Goal: Transaction & Acquisition: Purchase product/service

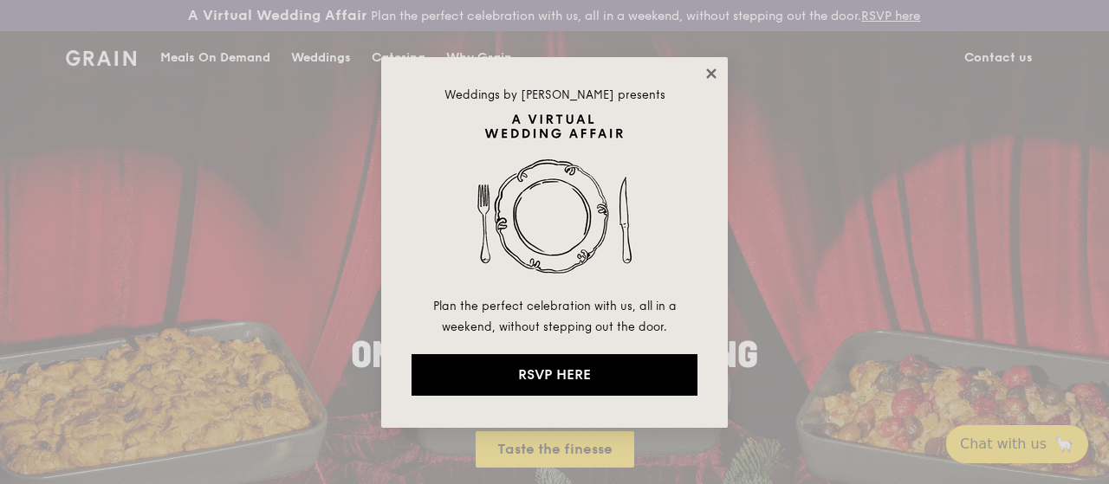
click at [712, 73] on icon at bounding box center [711, 73] width 10 height 10
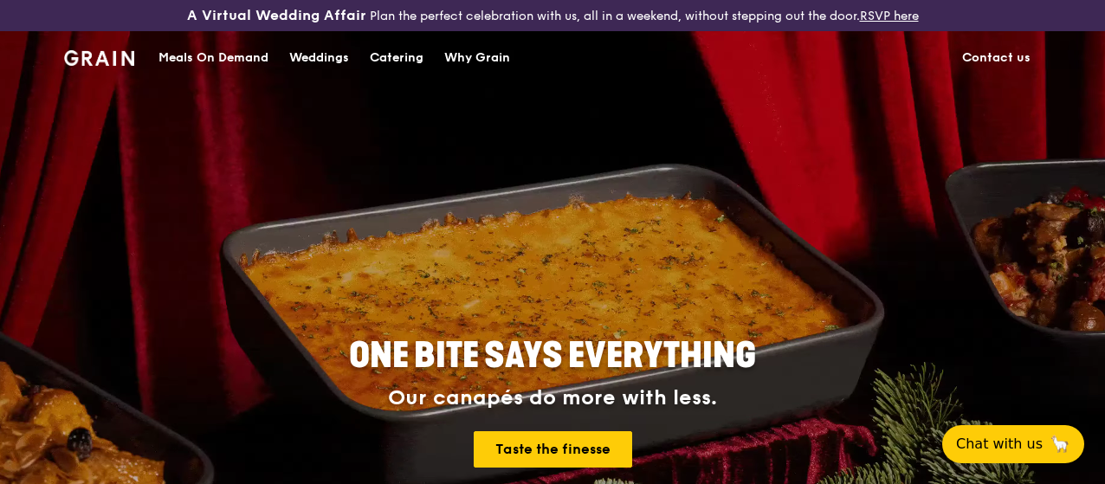
click at [852, 379] on h2 "ONE BITE SAYS EVERYTHING" at bounding box center [553, 356] width 780 height 47
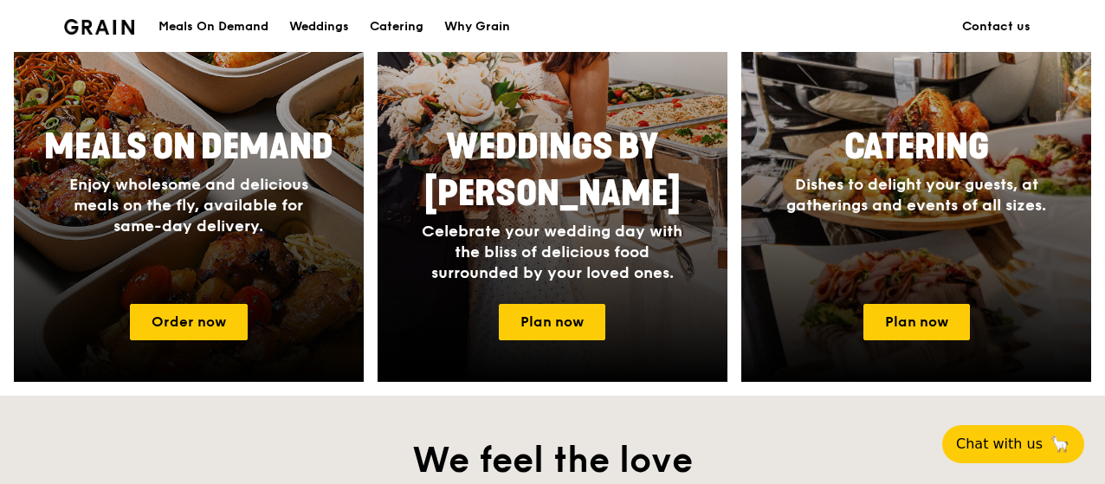
scroll to position [866, 0]
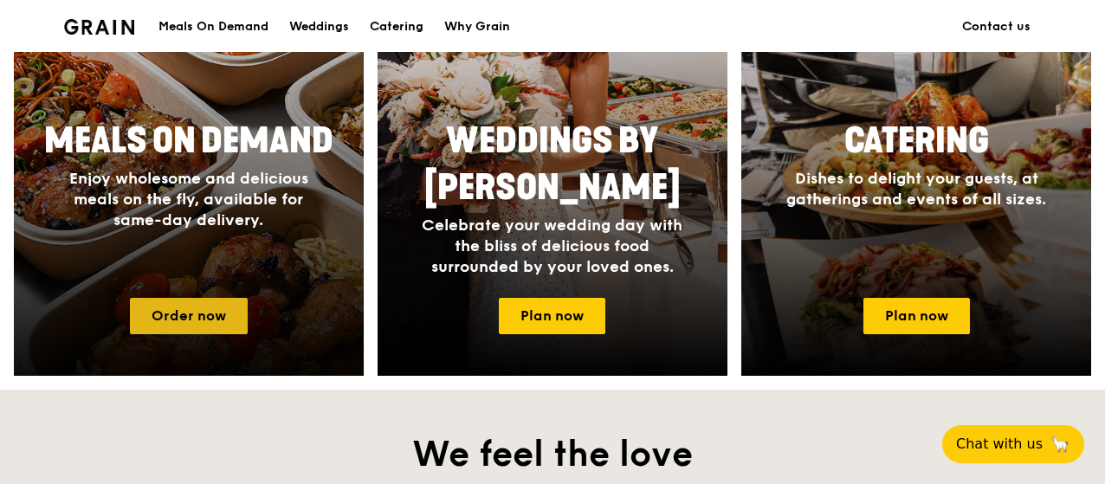
click at [195, 314] on link "Order now" at bounding box center [189, 316] width 118 height 36
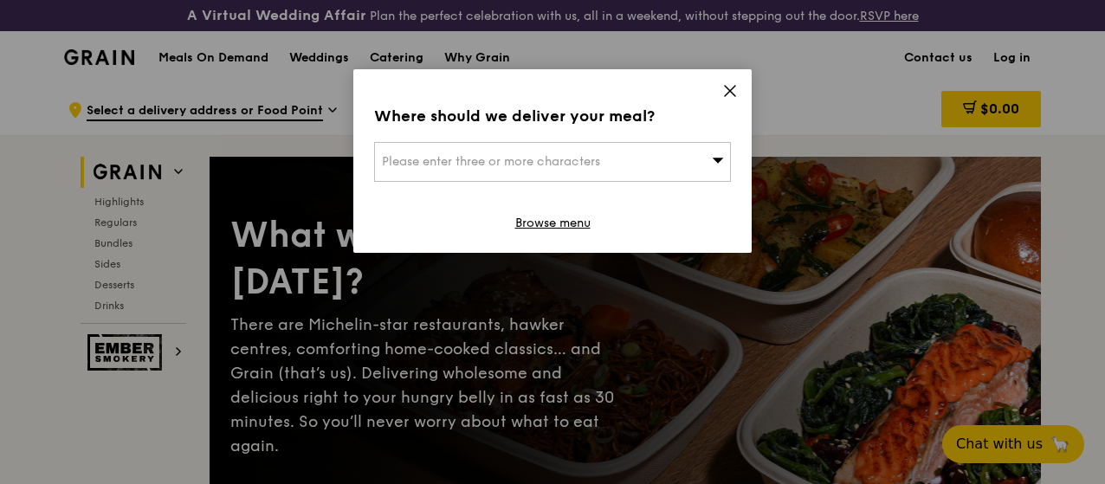
click at [664, 165] on div "Please enter three or more characters" at bounding box center [552, 162] width 357 height 40
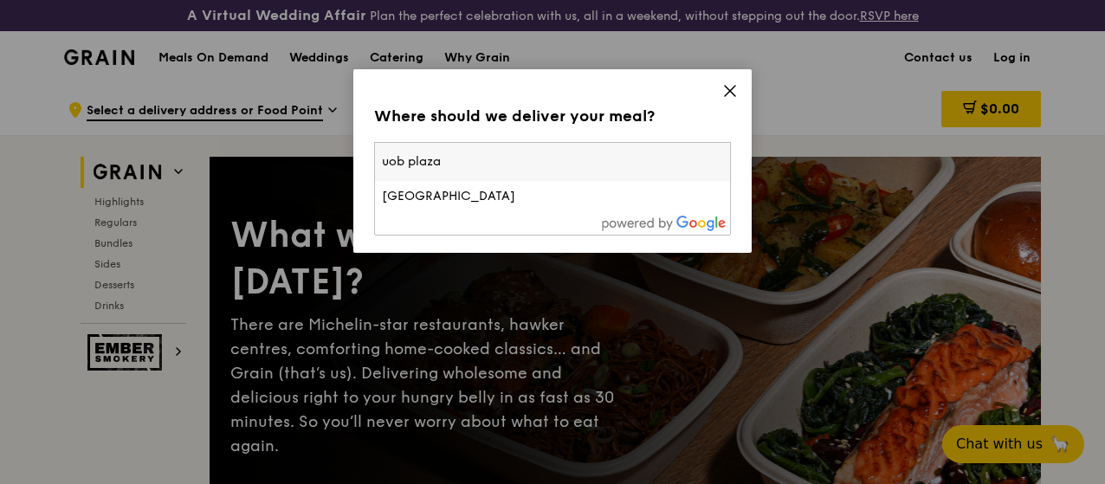
type input "[STREET_ADDRESS]"
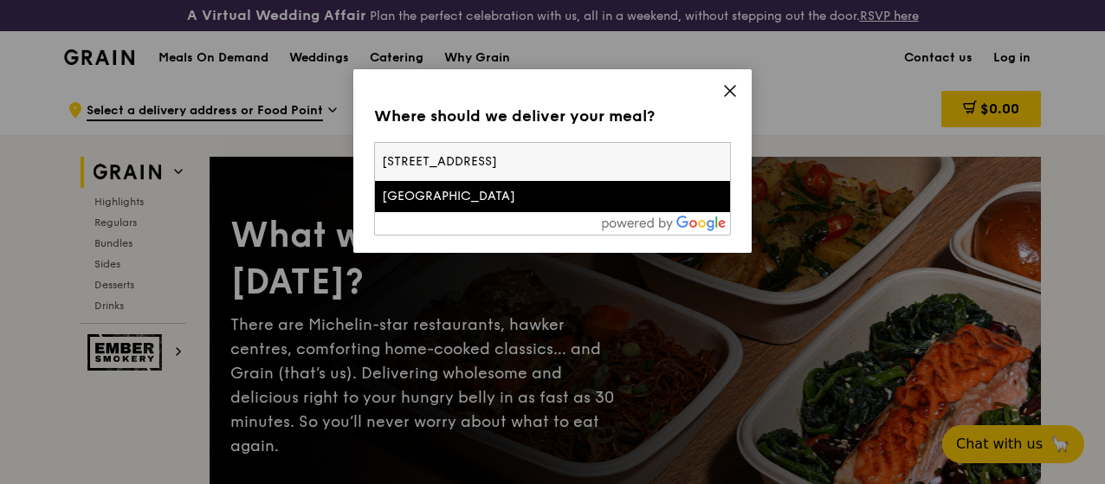
drag, startPoint x: 664, startPoint y: 165, endPoint x: 534, endPoint y: 186, distance: 130.7
click at [375, 143] on div "uob [GEOGRAPHIC_DATA]" at bounding box center [552, 177] width 355 height 69
click at [536, 186] on li "[GEOGRAPHIC_DATA]" at bounding box center [552, 196] width 355 height 31
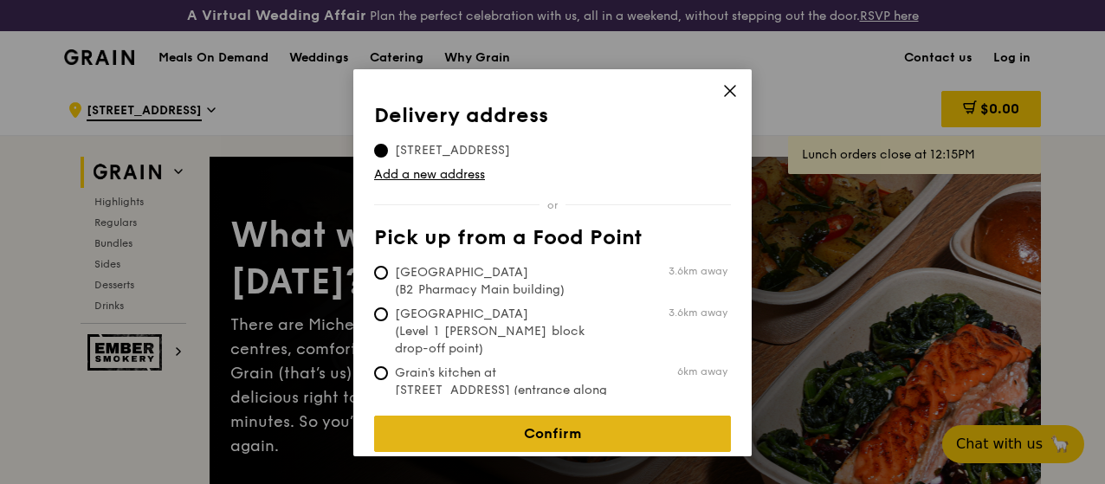
click at [580, 416] on link "Confirm" at bounding box center [552, 434] width 357 height 36
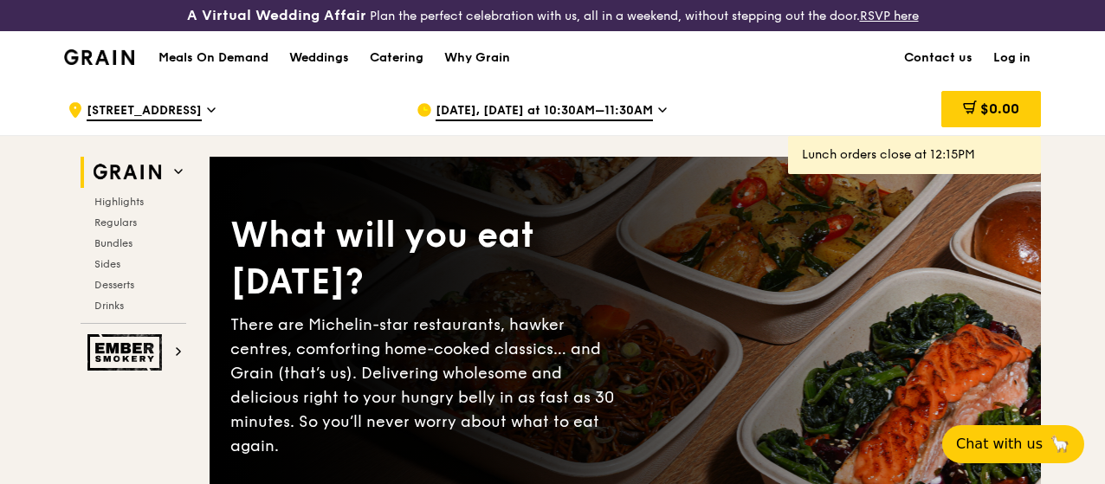
click at [661, 118] on icon at bounding box center [662, 110] width 9 height 16
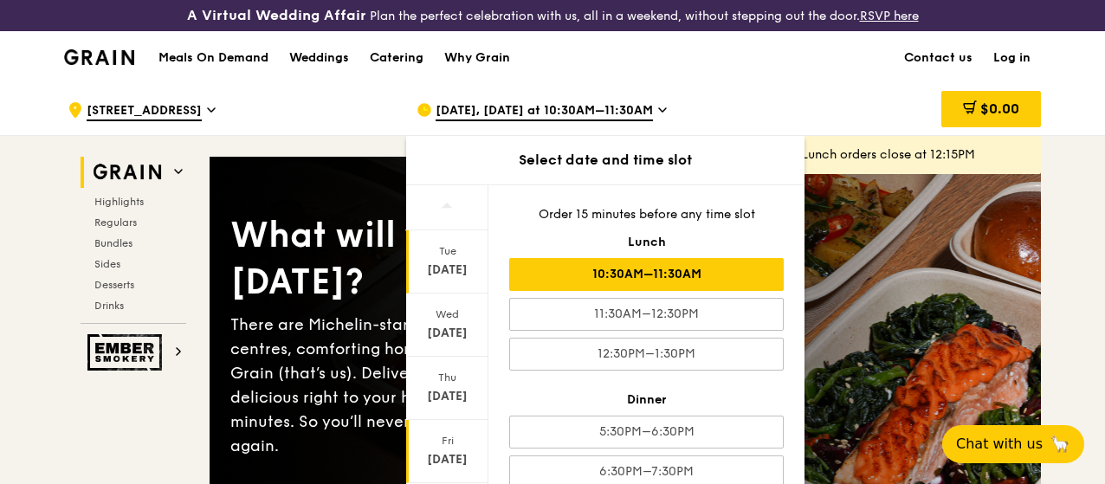
click at [483, 471] on div "[DATE]" at bounding box center [447, 451] width 82 height 63
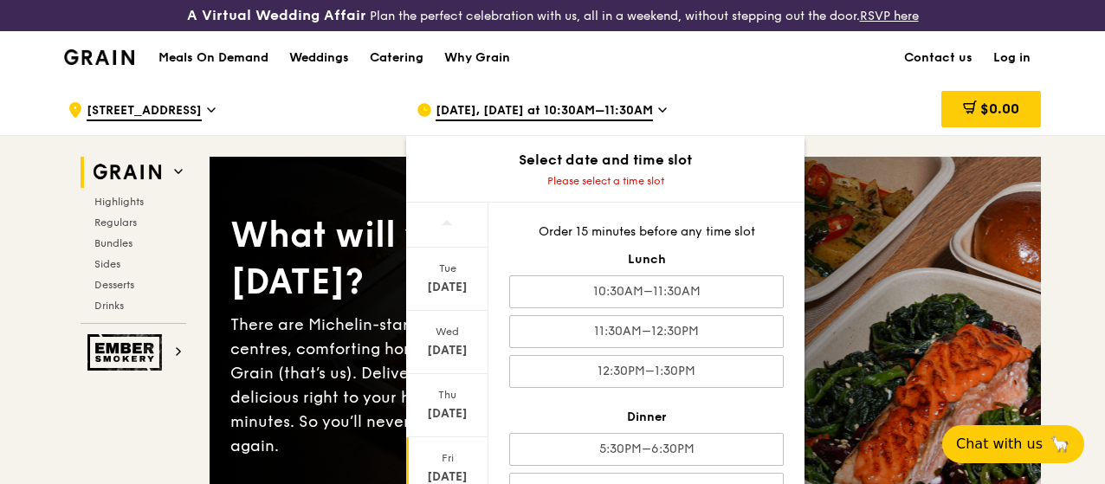
click at [483, 471] on div "[DATE]" at bounding box center [447, 468] width 82 height 63
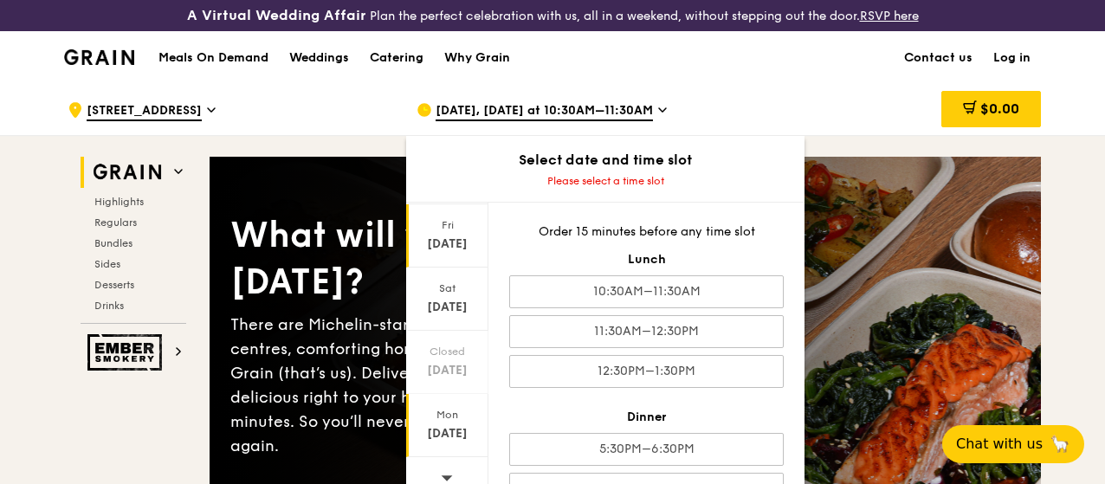
click at [454, 443] on div "[DATE]" at bounding box center [447, 433] width 77 height 17
click at [448, 438] on div "[DATE]" at bounding box center [447, 425] width 82 height 63
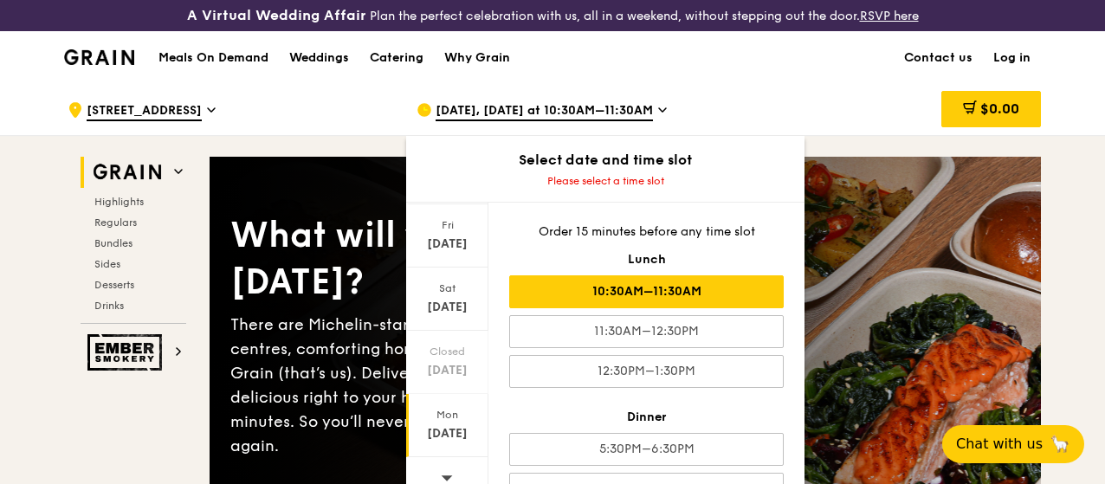
click at [718, 301] on div "10:30AM–11:30AM" at bounding box center [646, 291] width 275 height 33
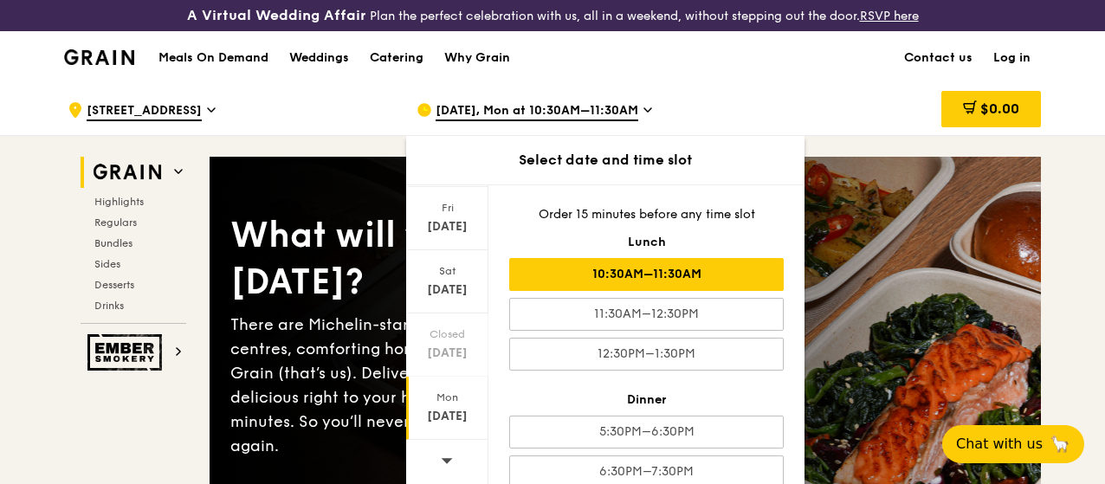
click at [442, 467] on icon at bounding box center [447, 460] width 12 height 13
click at [489, 225] on div "Order 15 minutes before any time slot Lunch 10:30AM–11:30AM 11:30AM–12:30PM 12:…" at bounding box center [647, 334] width 316 height 299
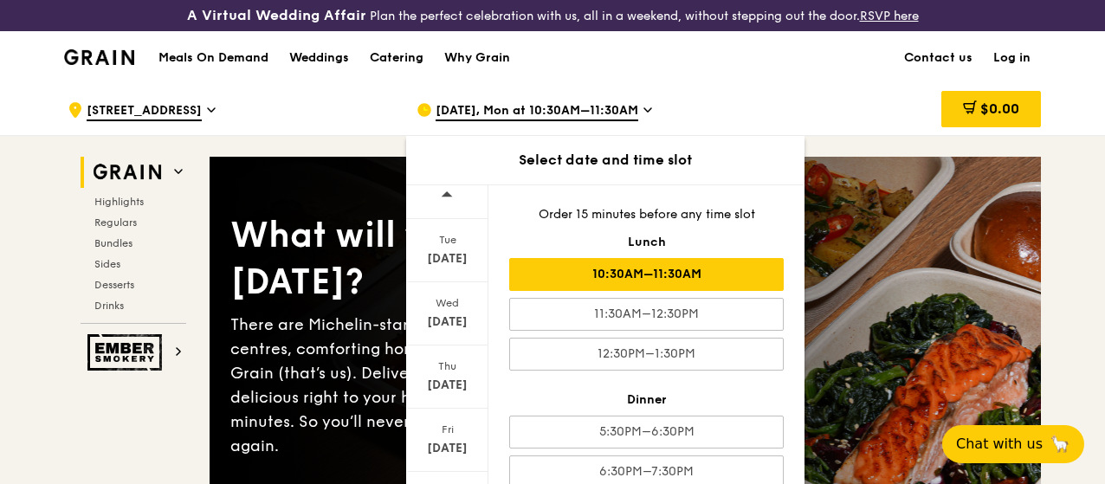
scroll to position [0, 0]
click at [438, 275] on div "[DATE]" at bounding box center [447, 270] width 77 height 17
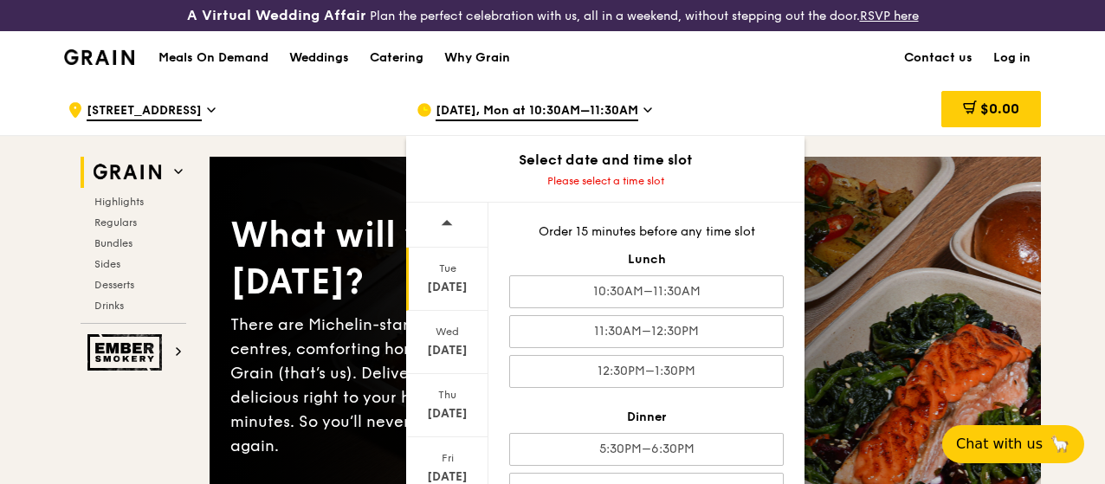
click at [457, 296] on div "[DATE]" at bounding box center [447, 287] width 77 height 17
click at [444, 275] on div "Tue" at bounding box center [447, 269] width 77 height 14
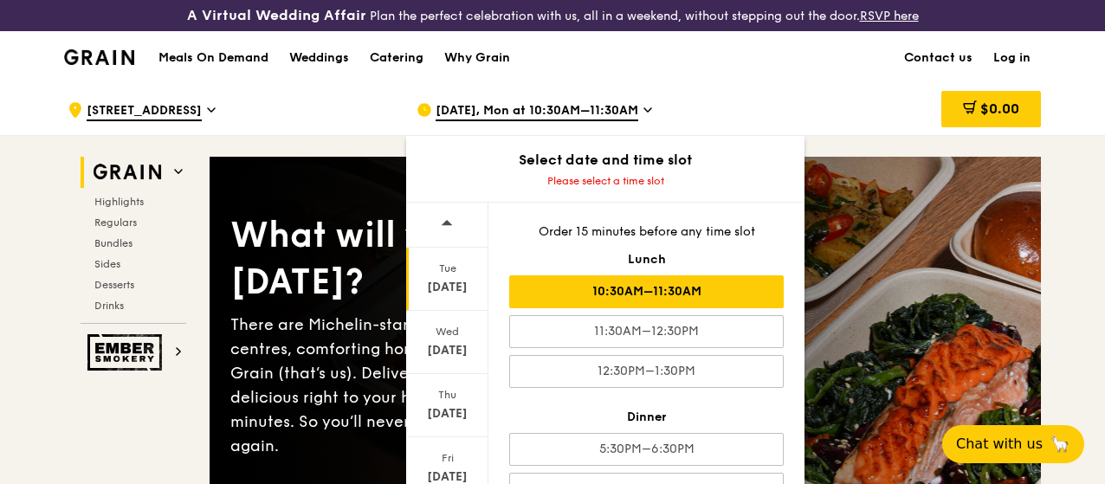
click at [633, 296] on div "10:30AM–11:30AM" at bounding box center [646, 291] width 275 height 33
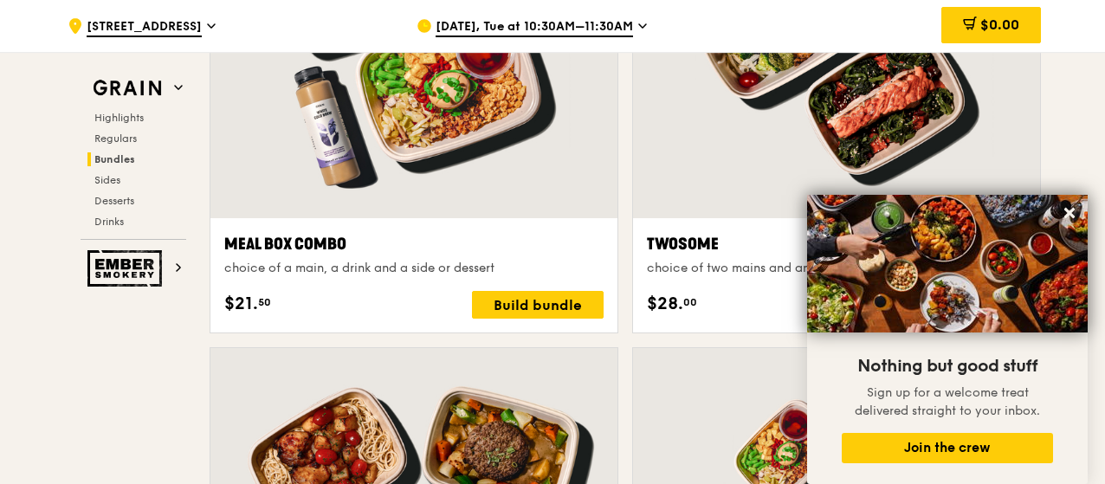
scroll to position [2775, 0]
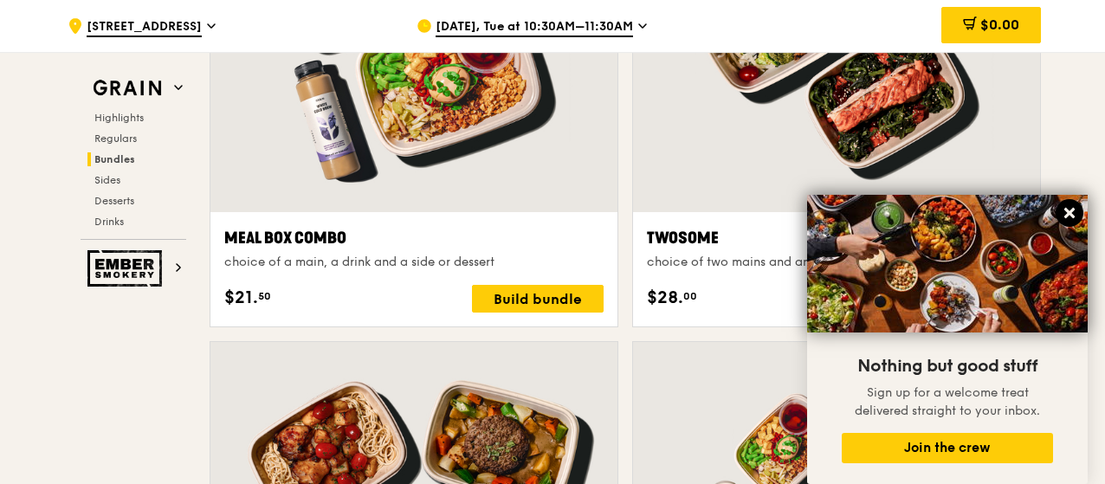
click at [1075, 218] on icon at bounding box center [1070, 213] width 16 height 16
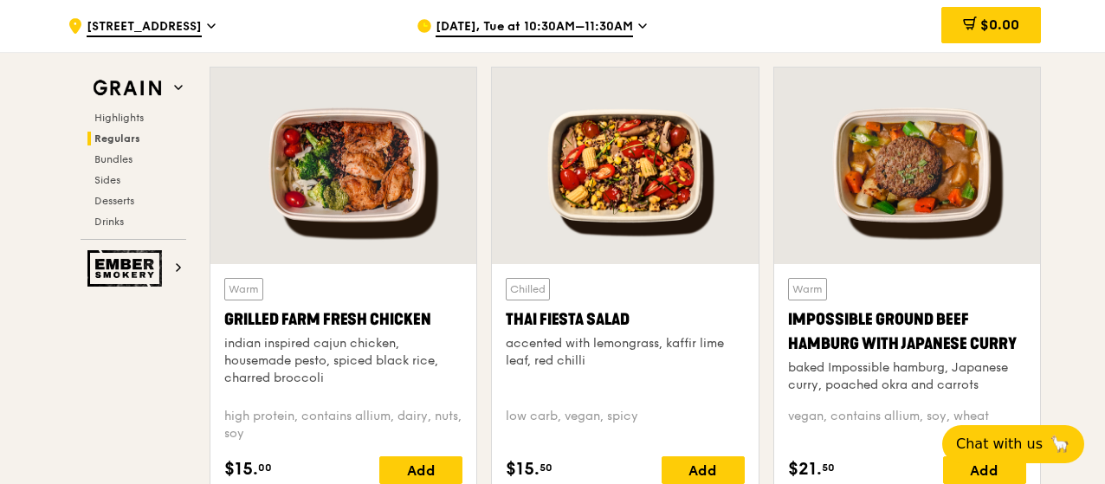
scroll to position [2011, 0]
